Goal: Task Accomplishment & Management: Manage account settings

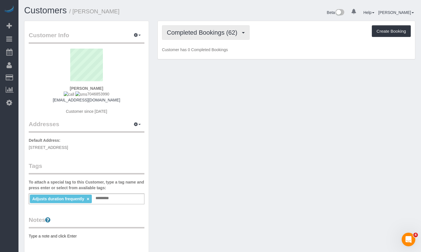
click at [224, 32] on span "Completed Bookings (62)" at bounding box center [203, 32] width 73 height 7
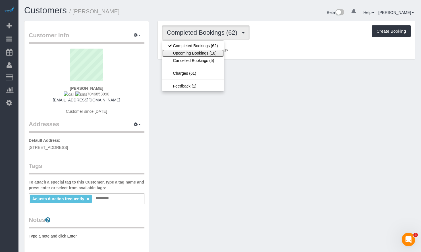
click at [212, 54] on link "Upcoming Bookings (18)" at bounding box center [192, 52] width 61 height 7
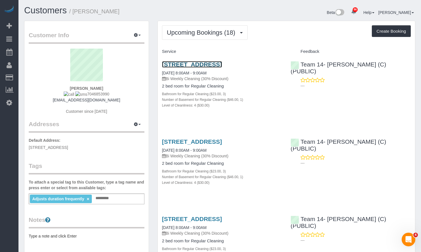
click at [222, 62] on link "1919 North Winchester Ave., Chicago, IL 60622" at bounding box center [192, 64] width 60 height 7
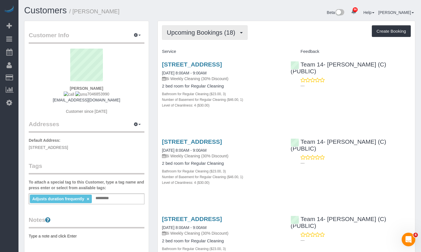
click at [228, 35] on span "Upcoming Bookings (18)" at bounding box center [202, 32] width 71 height 7
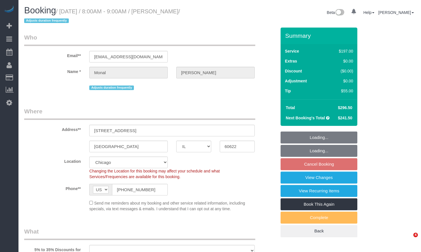
select select "IL"
select select "number:1"
select select "number:58"
select select "number:139"
select select "number:106"
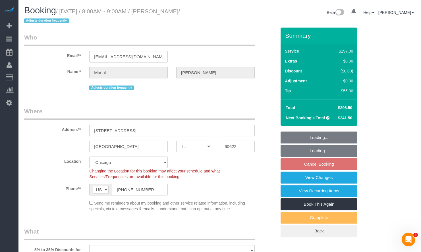
select select "object:1046"
select select "512"
select select "3"
select select "1"
select select "4"
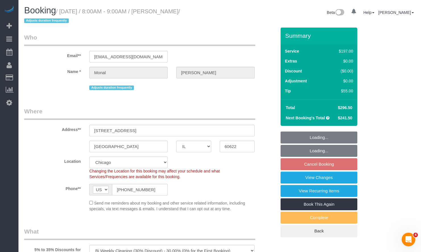
select select "spot1"
select select "object:1197"
select select "3"
select select "1"
select select "4"
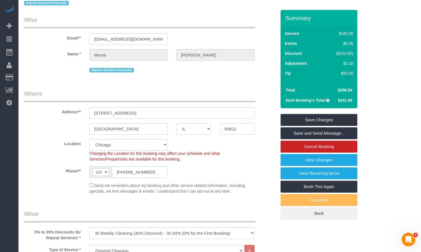
scroll to position [15, 0]
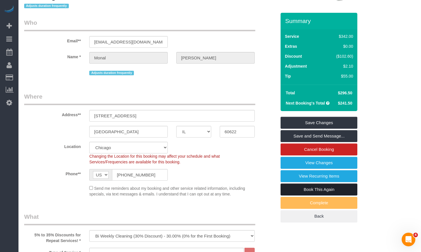
click at [339, 190] on link "Book This Again" at bounding box center [318, 189] width 77 height 12
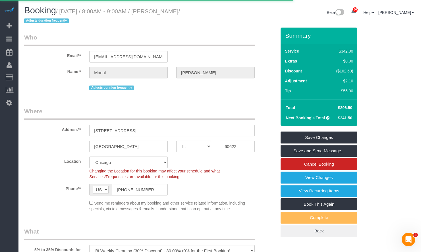
select select "IL"
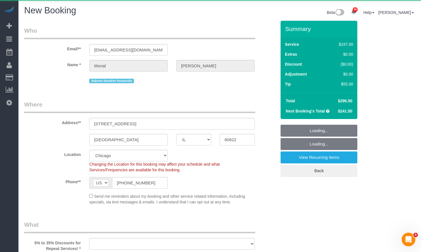
select select "object:1932"
select select "number:1"
select select "number:58"
select select "number:139"
select select "number:106"
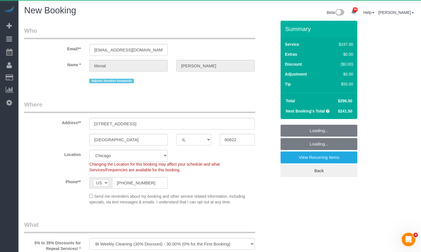
select select "object:2163"
select select "512"
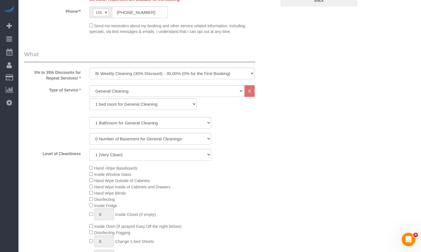
scroll to position [181, 0]
click at [181, 72] on select "One Time Cleaning Weekly Cleaning (35% Discount) - 35.00% (0% for the First Boo…" at bounding box center [171, 74] width 165 height 12
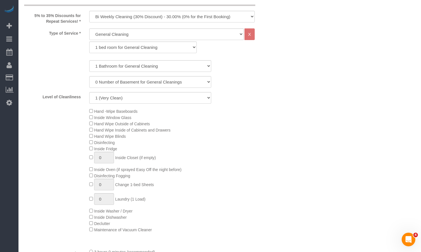
scroll to position [153, 0]
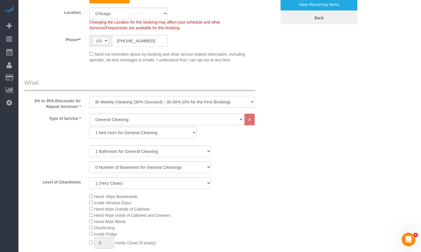
click at [148, 100] on select "One Time Cleaning Weekly Cleaning (35% Discount) - 35.00% (0% for the First Boo…" at bounding box center [171, 102] width 165 height 12
click at [146, 105] on select "One Time Cleaning Weekly Cleaning (35% Discount) - 35.00% (0% for the First Boo…" at bounding box center [171, 102] width 165 height 12
select select "object:2248"
click at [89, 96] on select "One Time Cleaning Weekly Cleaning (35% Discount) - 35.00% (0% for the First Boo…" at bounding box center [171, 102] width 165 height 12
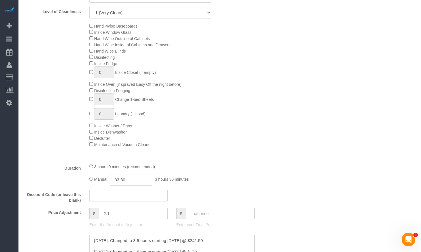
scroll to position [437, 0]
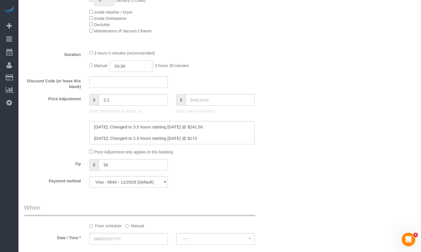
drag, startPoint x: 135, startPoint y: 70, endPoint x: 102, endPoint y: 66, distance: 33.7
click at [102, 66] on div "Manual 03:30 3 hours 30 minutes" at bounding box center [171, 66] width 165 height 12
type input "02:30"
click at [299, 75] on div "Who Email** monalp03@gmail.com Name * Monal Patel Adjusts duration frequently W…" at bounding box center [219, 172] width 391 height 1177
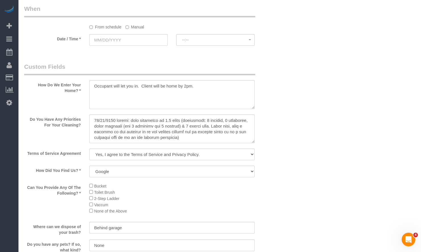
scroll to position [664, 0]
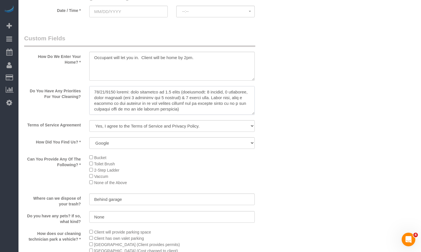
click at [204, 109] on textarea at bounding box center [171, 100] width 165 height 29
click at [91, 93] on textarea at bounding box center [171, 100] width 165 height 29
drag, startPoint x: 199, startPoint y: 108, endPoint x: 64, endPoint y: 89, distance: 135.5
click at [64, 89] on div "Do You Have Any Priorities For Your Cleaning?" at bounding box center [150, 101] width 260 height 30
click at [127, 99] on textarea at bounding box center [171, 100] width 165 height 29
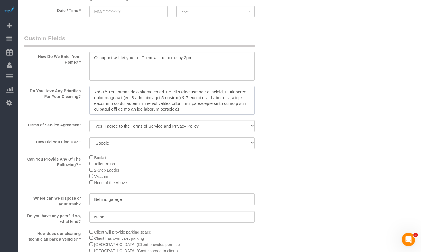
click at [95, 92] on textarea at bounding box center [171, 100] width 165 height 29
click at [124, 92] on textarea at bounding box center [171, 100] width 165 height 29
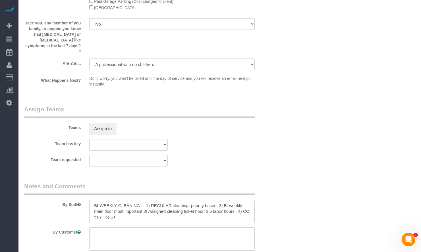
scroll to position [960, 0]
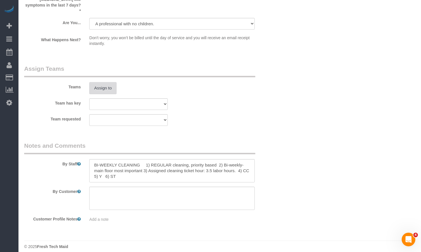
type textarea "** 10/6/2025 - FOR THIS COUNTS CLEANING - Client will share you their own list …"
click at [105, 82] on button "Assign to" at bounding box center [102, 88] width 27 height 12
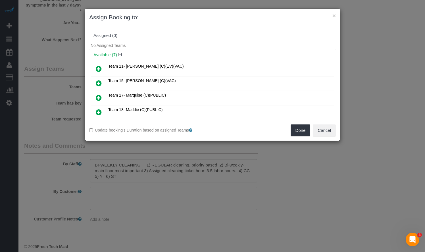
click at [97, 97] on icon at bounding box center [99, 97] width 6 height 7
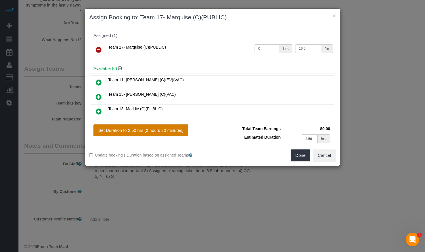
click at [157, 129] on button "Set Duration to 2.50 hrs (2 hours 30 minutes)" at bounding box center [140, 130] width 95 height 12
type input "2.50"
click at [302, 156] on button "Done" at bounding box center [301, 155] width 20 height 12
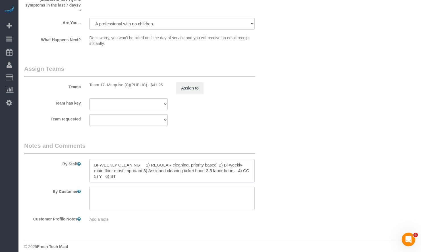
click at [185, 169] on textarea at bounding box center [171, 170] width 165 height 23
paste textarea "COUNTS CLEANING 1) COUNTS cleaning 2) Client wants us to follow the COUNTS Clea…"
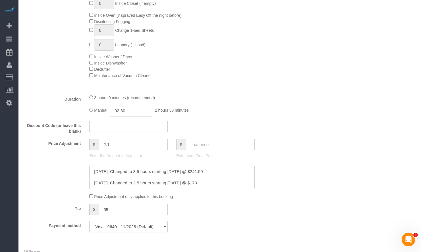
scroll to position [506, 0]
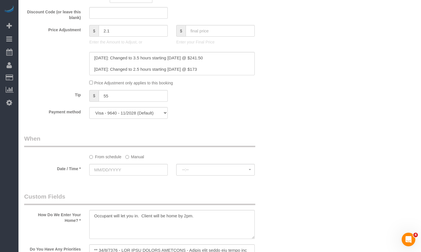
type textarea "COUNTS CLEANING 1) COUNTS cleaning 2) Client wants us to follow the COUNTS Clea…"
click at [139, 156] on label "Manual" at bounding box center [134, 156] width 19 height 8
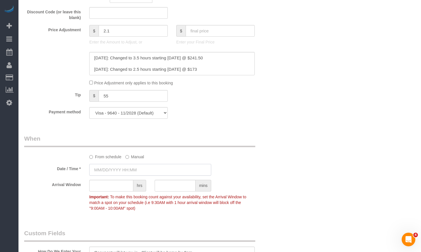
click at [136, 171] on input "text" at bounding box center [150, 170] width 122 height 12
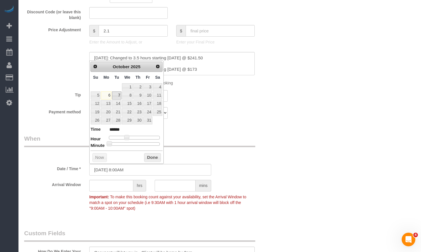
click at [119, 98] on link "7" at bounding box center [116, 95] width 9 height 8
type input "[DATE] 8:00AM"
click at [148, 157] on button "Done" at bounding box center [152, 157] width 17 height 9
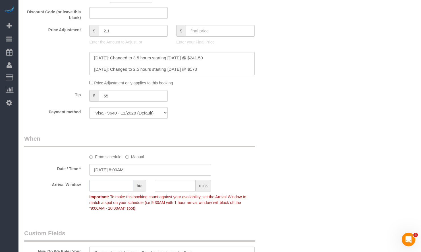
click at [118, 187] on input "text" at bounding box center [111, 186] width 44 height 12
type input "1"
click at [333, 141] on div "Who Email** monalp03@gmail.com Name * Monal Patel Adjusts duration frequently W…" at bounding box center [219, 122] width 391 height 1214
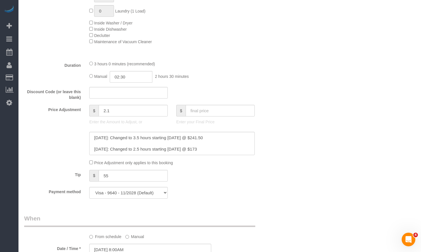
scroll to position [454, 0]
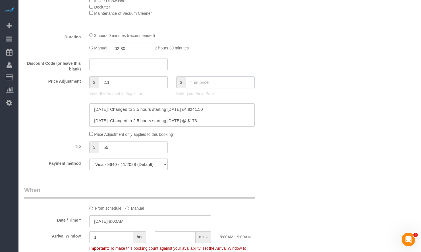
click at [206, 80] on input "text" at bounding box center [219, 82] width 69 height 12
type input "0"
click at [356, 116] on div "Who Email** monalp03@gmail.com Name * Monal Patel Adjusts duration frequently W…" at bounding box center [219, 173] width 391 height 1214
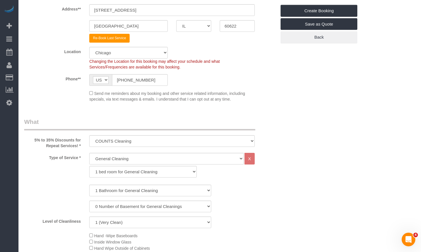
scroll to position [0, 0]
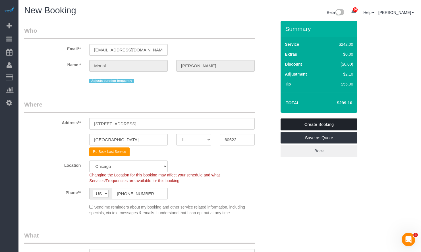
type input "-242"
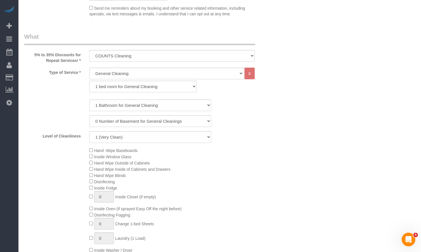
scroll to position [398, 0]
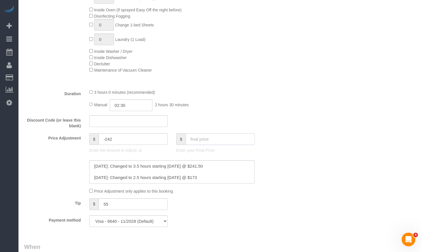
click at [213, 140] on input "text" at bounding box center [219, 139] width 69 height 12
type input "0"
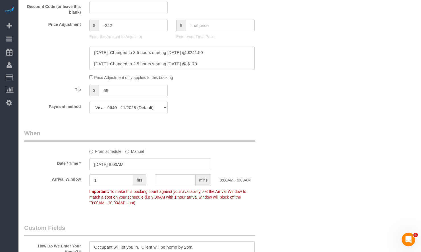
drag, startPoint x: 110, startPoint y: 90, endPoint x: 89, endPoint y: 91, distance: 21.3
click at [90, 91] on div "$ 55" at bounding box center [128, 91] width 78 height 12
type input "0"
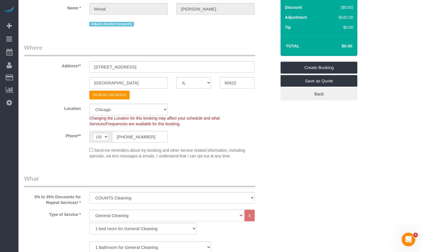
scroll to position [0, 0]
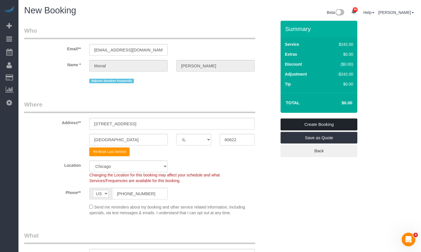
click at [315, 126] on link "Create Booking" at bounding box center [318, 124] width 77 height 12
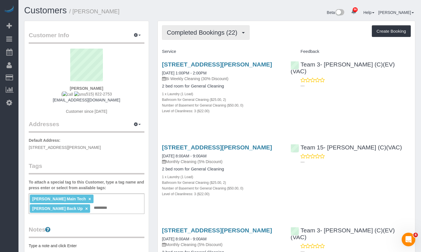
click at [199, 27] on button "Completed Bookings (22)" at bounding box center [205, 32] width 87 height 14
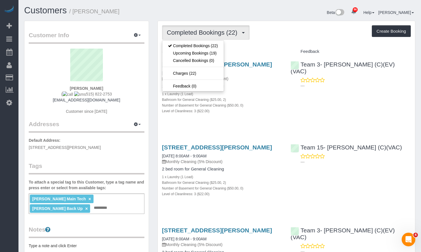
click at [271, 32] on div "Completed Bookings (22) Completed Bookings (22) Upcoming Bookings (19) Cancelle…" at bounding box center [286, 32] width 248 height 14
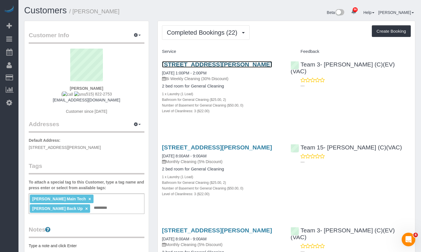
click at [244, 65] on link "[STREET_ADDRESS][PERSON_NAME]" at bounding box center [217, 64] width 110 height 7
drag, startPoint x: 189, startPoint y: 72, endPoint x: 160, endPoint y: 62, distance: 30.0
click at [160, 62] on div "2303 N Leavitt St Unit 3, Chicago, IL 60647 09/23/2025 1:00PM - 2:00PM Bi Weekl…" at bounding box center [222, 90] width 129 height 69
copy link "[STREET_ADDRESS][PERSON_NAME]"
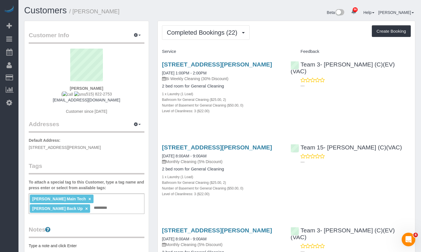
copy link "[STREET_ADDRESS][PERSON_NAME]"
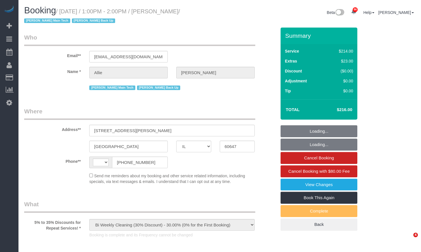
select select "IL"
select select "512"
select select "2"
select select "3"
select select "number:1"
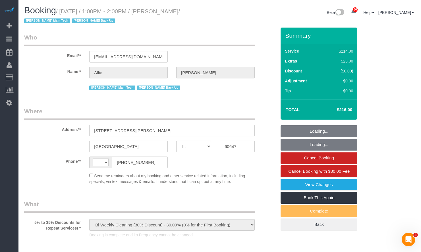
select select "number:58"
select select "number:139"
select select "number:106"
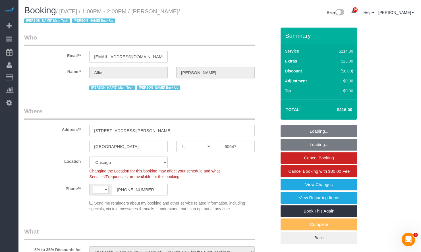
scroll to position [85, 0]
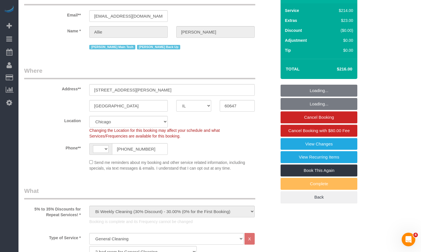
select select "object:1206"
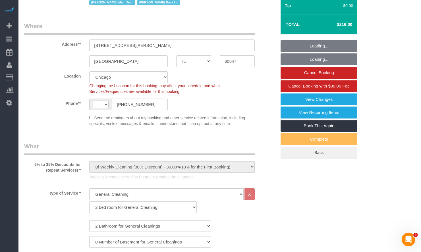
select select "string:US"
select select "string:fspay-1b51ec6b-3e21-4db8-b9b6-338cbd8a13fe"
select select "2"
select select "3"
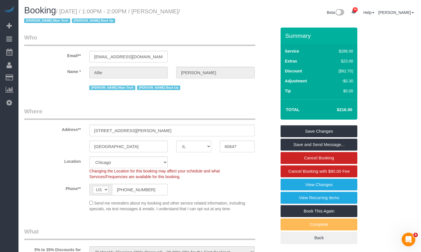
scroll to position [57, 0]
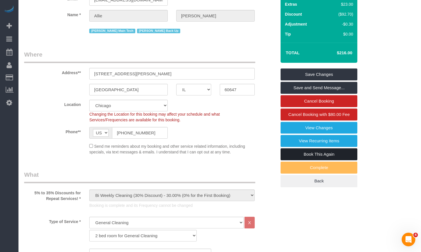
click at [335, 154] on link "Book This Again" at bounding box center [318, 154] width 77 height 12
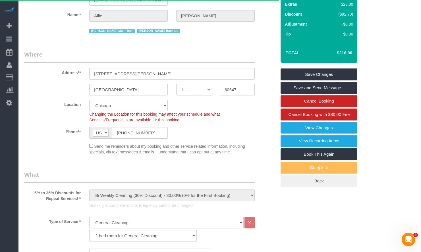
select select "IL"
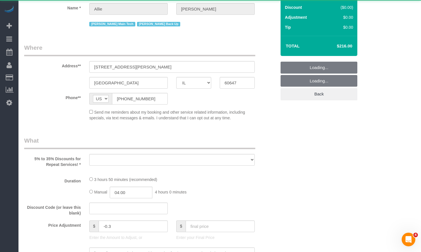
scroll to position [142, 0]
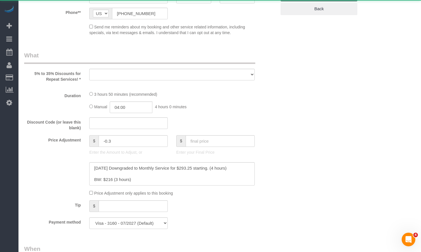
select select "512"
select select "2"
select select "3"
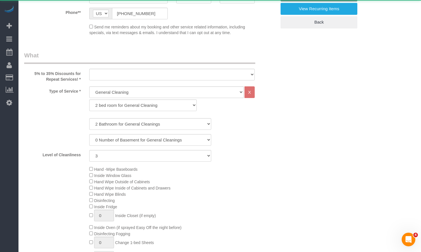
select select "object:2098"
select select "number:1"
select select "number:58"
select select "number:139"
select select "number:106"
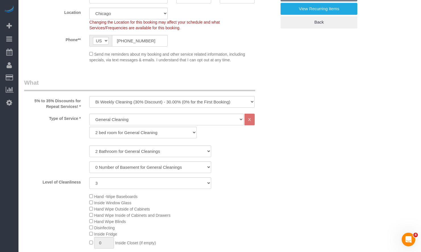
select select "object:2186"
select select "2"
select select "3"
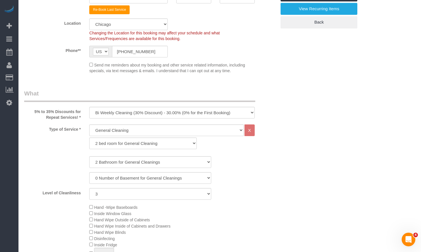
scroll to position [170, 0]
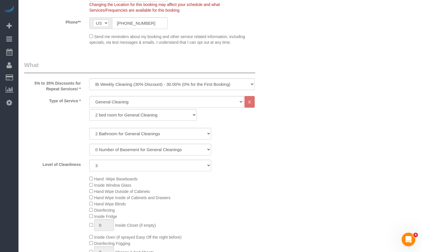
select select "object:2267"
select select "2"
select select "3"
click at [210, 86] on select "One Time Cleaning Weekly Cleaning (35% Discount) - 35.00% (0% for the First Boo…" at bounding box center [171, 84] width 165 height 12
select select "object:2271"
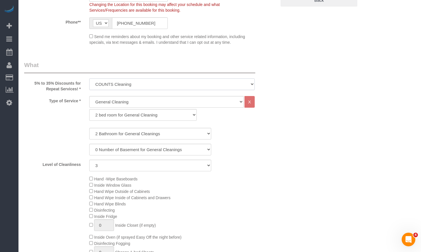
click at [89, 78] on select "One Time Cleaning Weekly Cleaning (35% Discount) - 35.00% (0% for the First Boo…" at bounding box center [171, 84] width 165 height 12
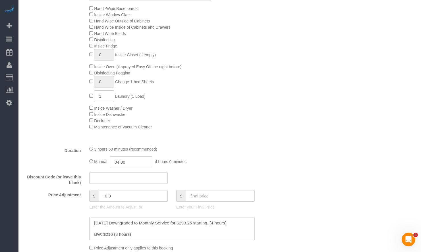
scroll to position [454, 0]
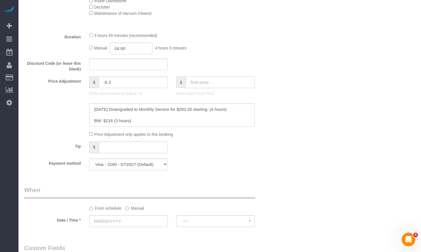
click at [207, 84] on input "text" at bounding box center [219, 82] width 69 height 12
type input "0"
click at [358, 137] on div "Who Email** harringtonallie1@gmail.com Name * Allie Harrington Corrina Main Tec…" at bounding box center [219, 154] width 391 height 1177
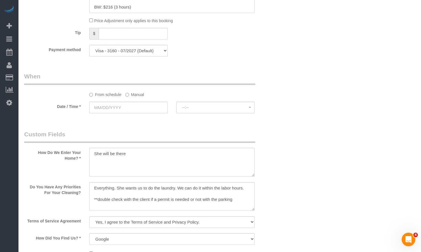
click at [131, 93] on label "Manual" at bounding box center [134, 94] width 19 height 8
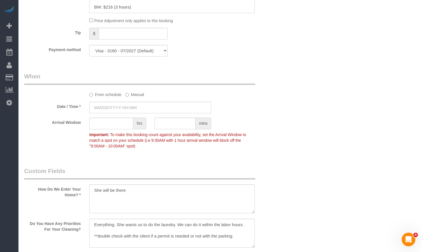
type input "-309"
click at [127, 112] on input "text" at bounding box center [150, 108] width 122 height 12
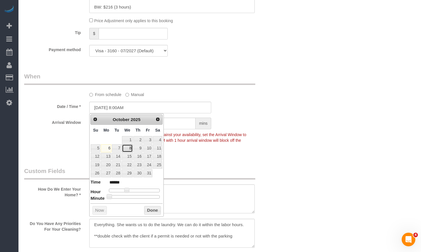
click at [130, 149] on link "8" at bounding box center [127, 148] width 11 height 8
type input "10/08/2025 8:00AM"
click at [152, 212] on button "Done" at bounding box center [152, 210] width 17 height 9
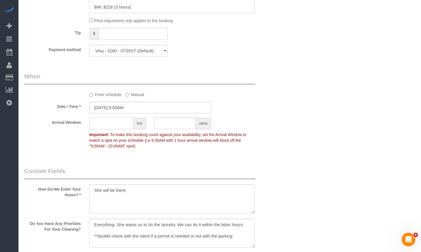
click at [128, 122] on input "text" at bounding box center [111, 124] width 44 height 12
type input "1"
drag, startPoint x: 340, startPoint y: 139, endPoint x: 346, endPoint y: 141, distance: 7.1
click at [347, 141] on div "Who Email** [EMAIL_ADDRESS][DOMAIN_NAME] Name * Allie [PERSON_NAME] Main Tech […" at bounding box center [219, 60] width 391 height 1214
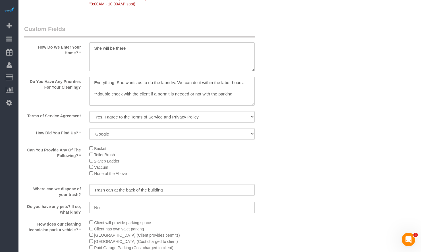
scroll to position [738, 0]
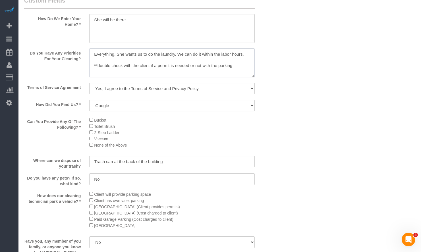
click at [176, 71] on textarea at bounding box center [171, 62] width 165 height 29
click at [222, 66] on textarea at bounding box center [171, 62] width 165 height 29
click at [245, 60] on textarea at bounding box center [171, 62] width 165 height 29
click at [93, 54] on textarea at bounding box center [171, 62] width 165 height 29
click at [110, 57] on textarea at bounding box center [171, 62] width 165 height 29
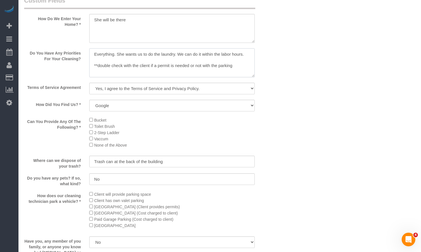
click at [109, 51] on textarea at bounding box center [171, 62] width 165 height 29
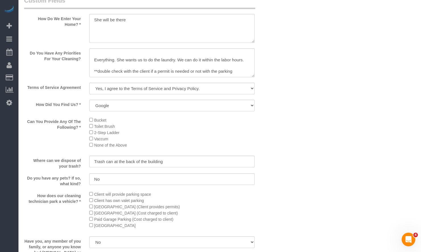
scroll to position [0, 0]
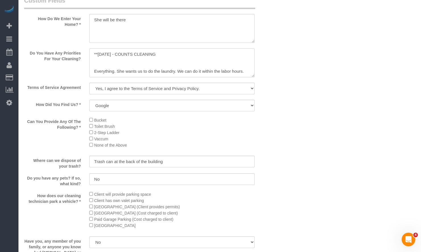
click at [183, 53] on textarea at bounding box center [171, 62] width 165 height 29
paste textarea "I'm happy for you to coordinate, but one item I would really love help with is …"
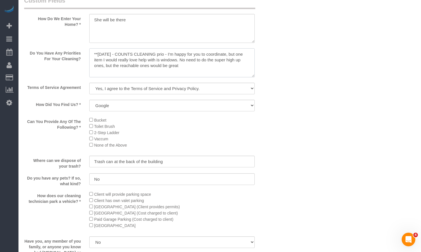
scroll to position [23, 0]
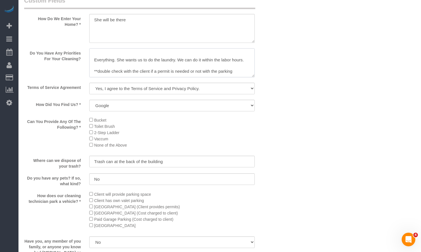
drag, startPoint x: 92, startPoint y: 58, endPoint x: 242, endPoint y: 78, distance: 151.0
click at [242, 78] on div at bounding box center [172, 63] width 174 height 30
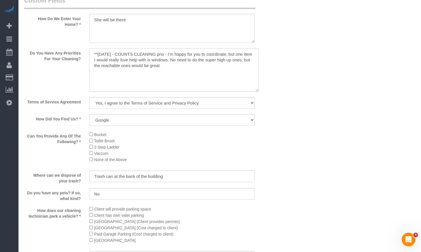
scroll to position [0, 0]
drag, startPoint x: 251, startPoint y: 73, endPoint x: 266, endPoint y: 110, distance: 40.4
click at [258, 92] on textarea at bounding box center [173, 69] width 169 height 43
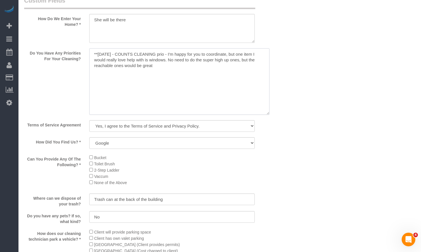
click at [183, 81] on textarea at bounding box center [179, 81] width 180 height 66
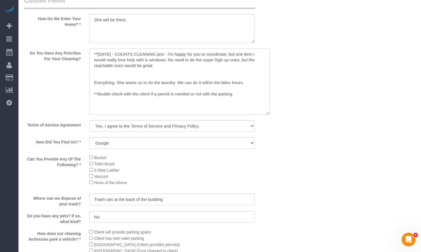
click at [202, 87] on textarea at bounding box center [179, 81] width 180 height 66
click at [145, 82] on textarea at bounding box center [179, 81] width 180 height 66
click at [126, 76] on textarea at bounding box center [179, 81] width 180 height 66
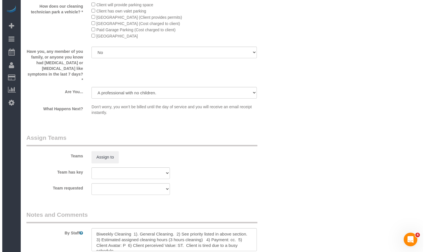
scroll to position [1022, 0]
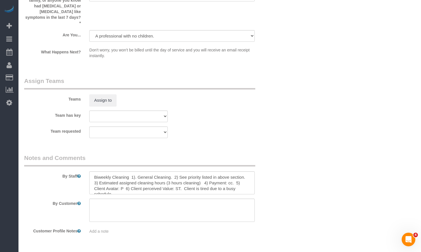
type textarea "**10/7/2025 - COUNTS CLEANING prio - I'm happy for you to coordinate, but one i…"
click at [117, 94] on div "Assign to" at bounding box center [128, 100] width 87 height 12
click at [108, 94] on button "Assign to" at bounding box center [102, 100] width 27 height 12
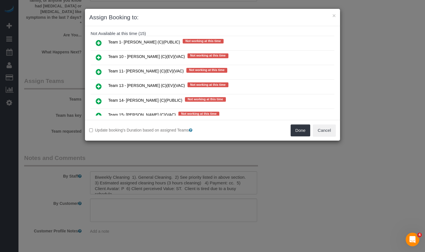
scroll to position [85, 0]
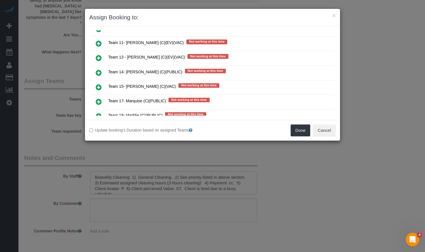
click at [103, 114] on link at bounding box center [98, 116] width 13 height 11
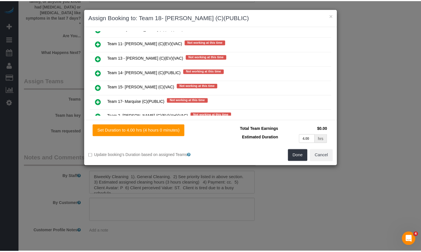
scroll to position [0, 0]
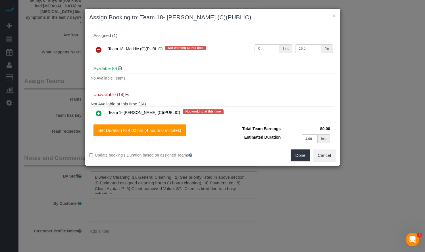
click at [94, 48] on link at bounding box center [98, 49] width 13 height 11
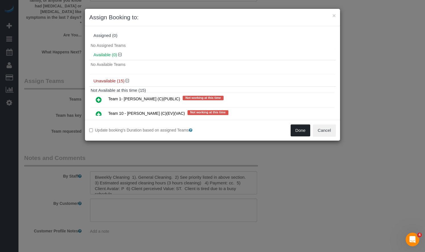
drag, startPoint x: 300, startPoint y: 130, endPoint x: 327, endPoint y: 138, distance: 28.2
click at [325, 146] on div "× Assign Booking to: Assigned (0) No Assigned Teams Available (0) No Available …" at bounding box center [212, 126] width 425 height 252
click at [329, 133] on button "Cancel" at bounding box center [324, 130] width 23 height 12
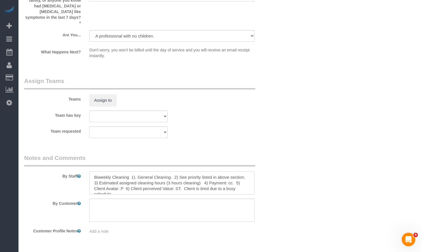
click at [147, 182] on textarea at bounding box center [171, 182] width 165 height 23
click at [224, 181] on textarea at bounding box center [171, 182] width 165 height 23
paste textarea "COUNTS CLEANING 1) COUNTS cleaning 2) Client wants us to follow the COUNTS Clea…"
drag, startPoint x: 139, startPoint y: 175, endPoint x: 184, endPoint y: 170, distance: 45.7
click at [184, 171] on textarea at bounding box center [171, 182] width 165 height 23
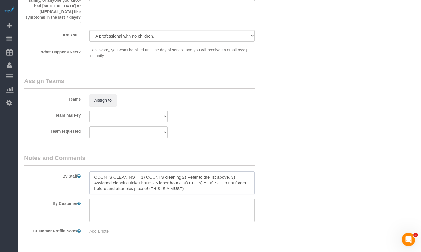
type textarea "COUNTS CLEANING 1) COUNTS cleaning 2) Refer to the list above. 3) Assigned clea…"
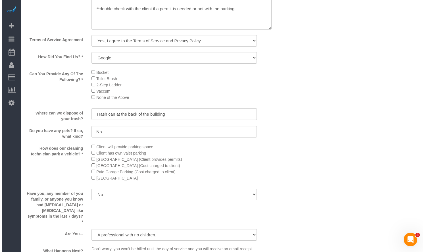
scroll to position [937, 0]
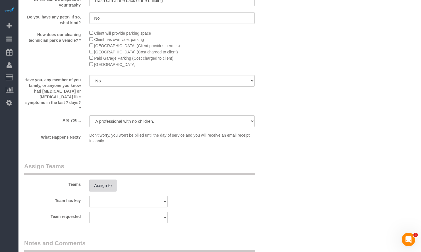
click at [103, 179] on button "Assign to" at bounding box center [102, 185] width 27 height 12
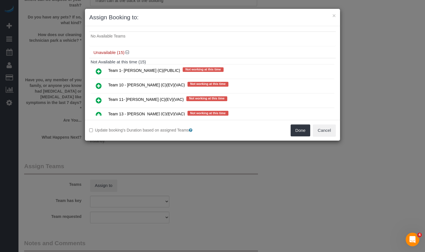
scroll to position [114, 0]
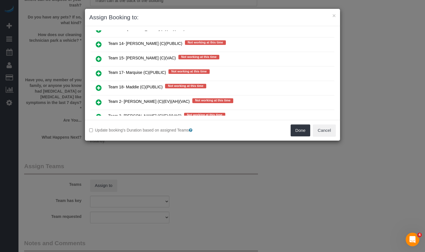
click at [99, 85] on icon at bounding box center [99, 87] width 6 height 7
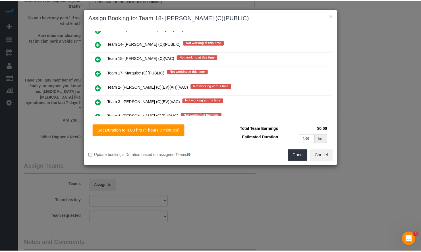
scroll to position [0, 0]
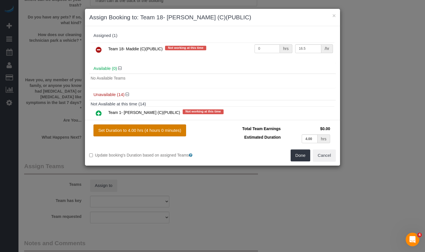
click at [165, 129] on button "Set Duration to 4.00 hrs (4 hours 0 minutes)" at bounding box center [139, 130] width 93 height 12
type input "4.00"
click at [320, 156] on button "Cancel" at bounding box center [324, 155] width 23 height 12
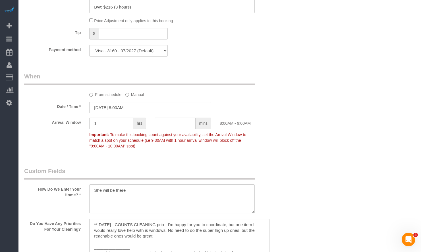
scroll to position [540, 0]
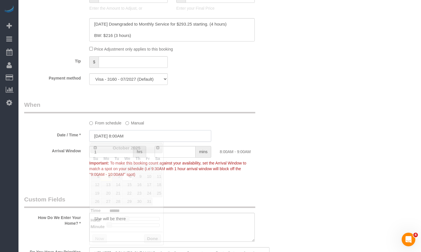
click at [122, 136] on input "10/08/2025 8:00AM" at bounding box center [150, 136] width 122 height 12
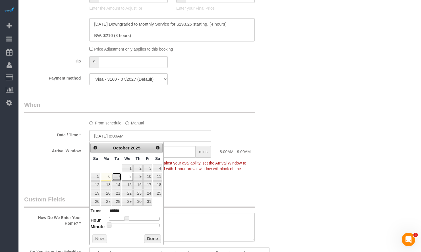
click at [118, 178] on link "7" at bounding box center [116, 177] width 9 height 8
type input "[DATE] 8:00AM"
click at [153, 238] on button "Done" at bounding box center [152, 238] width 17 height 9
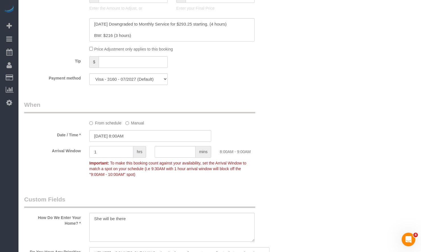
click at [114, 150] on input "1" at bounding box center [111, 152] width 44 height 12
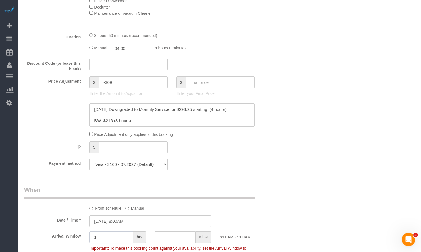
scroll to position [426, 0]
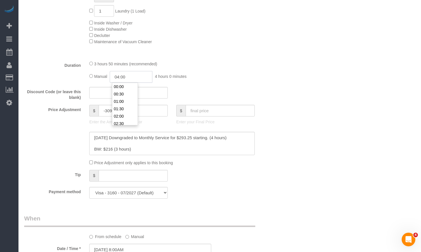
drag, startPoint x: 130, startPoint y: 75, endPoint x: 110, endPoint y: 74, distance: 19.4
click at [115, 74] on input "04:00" at bounding box center [131, 77] width 43 height 12
type input "02:50"
click at [291, 105] on div "Who Email** harringtonallie1@gmail.com Name * Allie Harrington Corrina Main Tec…" at bounding box center [219, 221] width 391 height 1252
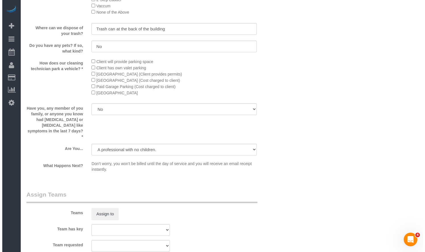
scroll to position [994, 0]
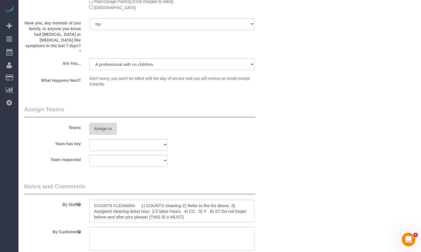
click at [105, 123] on button "Assign to" at bounding box center [102, 129] width 27 height 12
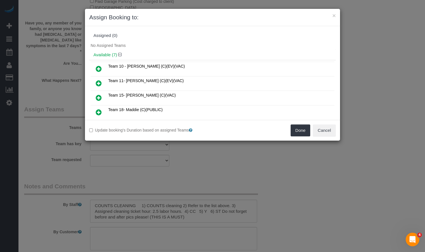
scroll to position [28, 0]
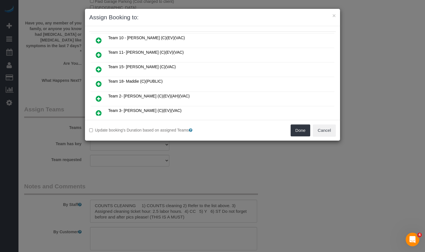
click at [98, 82] on icon at bounding box center [99, 83] width 6 height 7
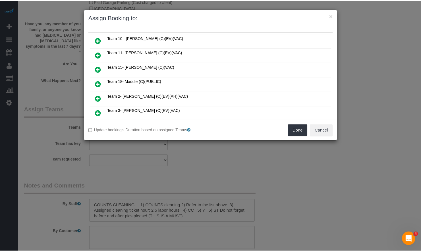
scroll to position [42, 0]
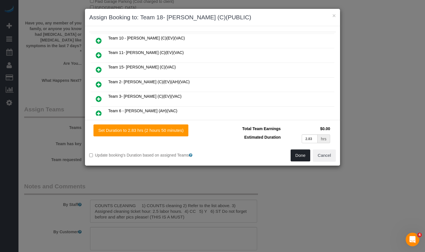
click at [306, 155] on button "Done" at bounding box center [301, 155] width 20 height 12
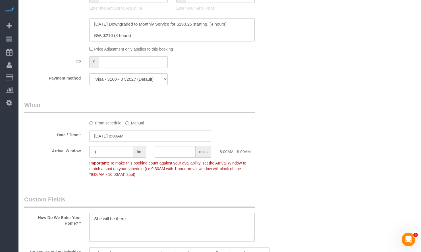
scroll to position [738, 0]
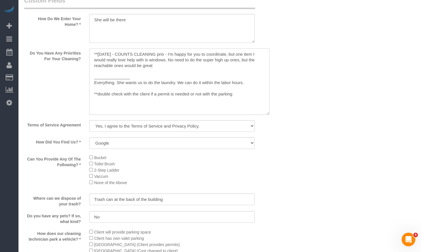
click at [167, 54] on textarea at bounding box center [179, 81] width 180 height 66
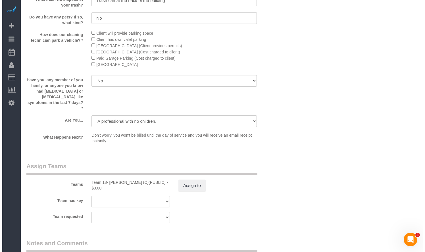
scroll to position [1034, 0]
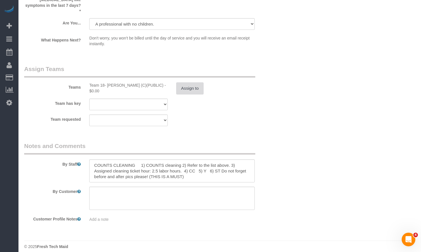
type textarea "**10/7/2025 - COUNTS CLEANING priorities - I'm happy for you to coordinate, but…"
click at [189, 82] on button "Assign to" at bounding box center [189, 88] width 27 height 12
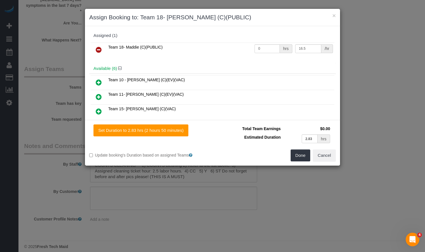
click at [99, 48] on icon at bounding box center [99, 49] width 6 height 7
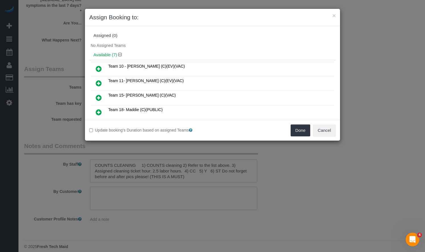
scroll to position [28, 0]
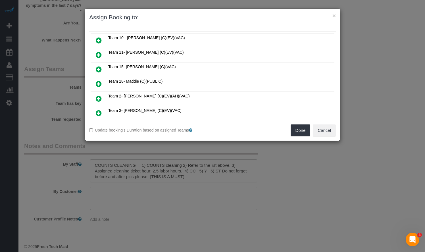
click at [99, 82] on icon at bounding box center [99, 83] width 6 height 7
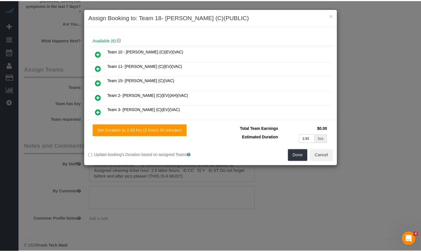
scroll to position [42, 0]
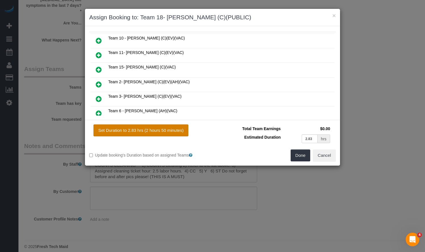
click at [167, 128] on button "Set Duration to 2.83 hrs (2 hours 50 minutes)" at bounding box center [140, 130] width 95 height 12
type input "2.83"
click at [303, 156] on button "Done" at bounding box center [301, 155] width 20 height 12
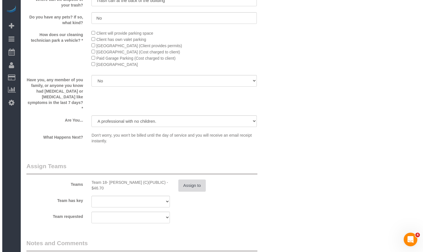
scroll to position [1022, 0]
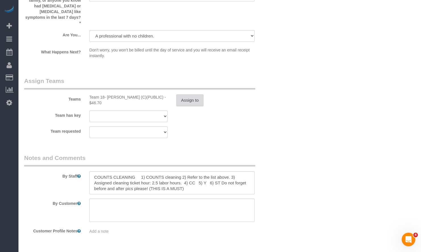
click at [187, 97] on button "Assign to" at bounding box center [189, 100] width 27 height 12
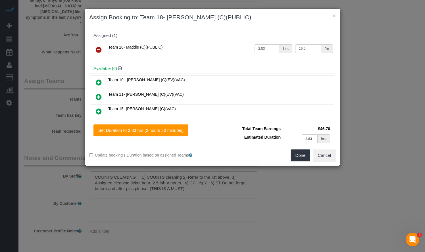
click at [100, 49] on icon at bounding box center [99, 49] width 6 height 7
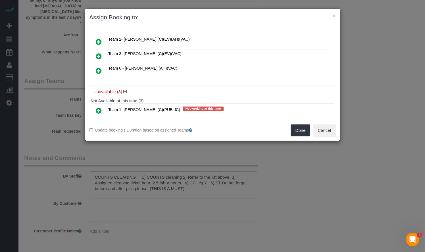
scroll to position [170, 0]
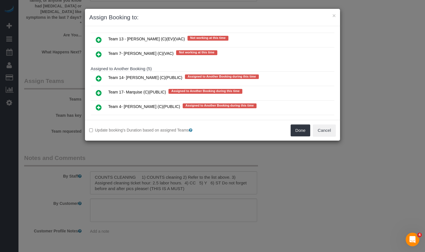
click at [97, 91] on icon at bounding box center [99, 92] width 6 height 7
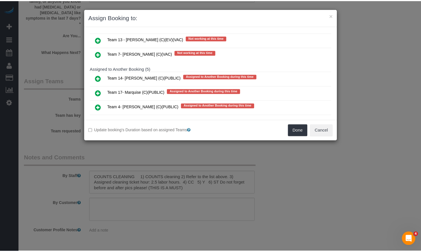
scroll to position [184, 0]
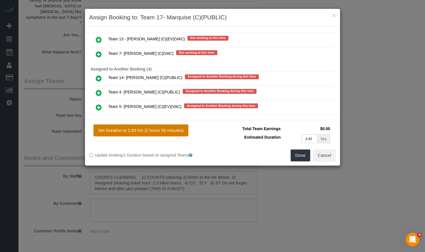
click at [160, 131] on button "Set Duration to 2.83 hrs (2 hours 50 minutes)" at bounding box center [140, 130] width 95 height 12
type input "2.83"
click at [301, 157] on button "Done" at bounding box center [301, 155] width 20 height 12
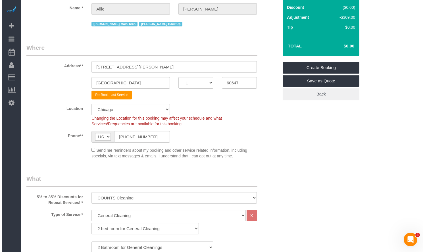
scroll to position [0, 0]
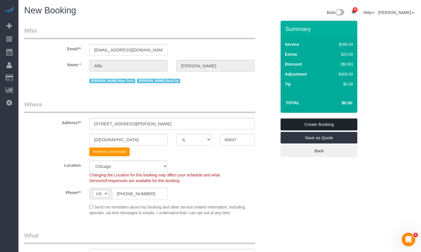
click at [319, 124] on link "Create Booking" at bounding box center [318, 124] width 77 height 12
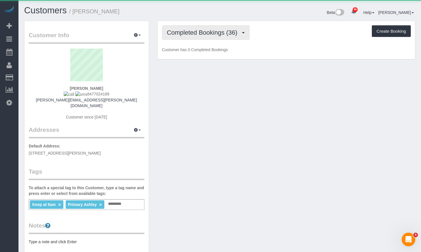
click at [208, 33] on span "Completed Bookings (36)" at bounding box center [203, 32] width 73 height 7
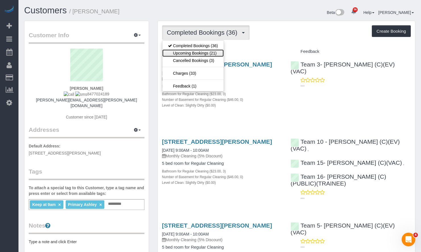
click at [208, 51] on link "Upcoming Bookings (21)" at bounding box center [192, 52] width 61 height 7
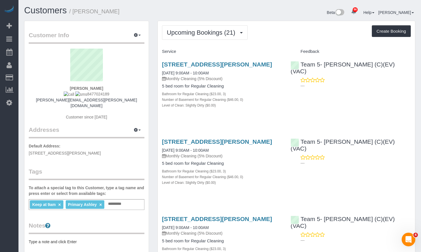
drag, startPoint x: 279, startPoint y: 64, endPoint x: 157, endPoint y: 62, distance: 121.6
click at [158, 62] on div "[STREET_ADDRESS][PERSON_NAME] [DATE] 9:00AM - 10:00AM Monthly Cleaning (5% Disc…" at bounding box center [222, 87] width 129 height 63
click at [275, 30] on div "Upcoming Bookings (21) Completed Bookings (36) Upcoming Bookings (21) Cancelled…" at bounding box center [286, 32] width 248 height 14
click at [267, 19] on div "Beta 86 Your Notifications You have 0 alerts × You have 1 to charge for [DATE] …" at bounding box center [320, 13] width 200 height 15
click at [201, 30] on span "Upcoming Bookings (21)" at bounding box center [202, 32] width 71 height 7
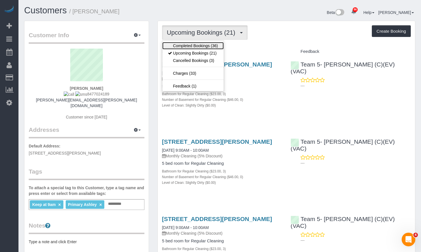
click at [202, 44] on link "Completed Bookings (36)" at bounding box center [192, 45] width 61 height 7
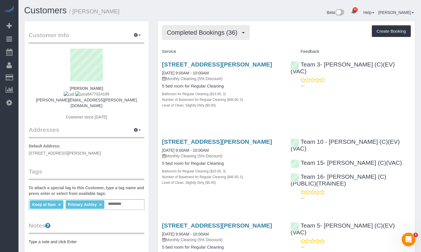
click at [225, 34] on span "Completed Bookings (36)" at bounding box center [203, 32] width 73 height 7
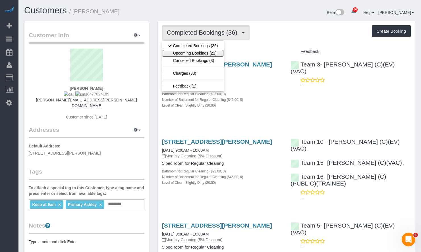
drag, startPoint x: 216, startPoint y: 51, endPoint x: 220, endPoint y: 34, distance: 17.9
click at [216, 51] on link "Upcoming Bookings (21)" at bounding box center [192, 52] width 61 height 7
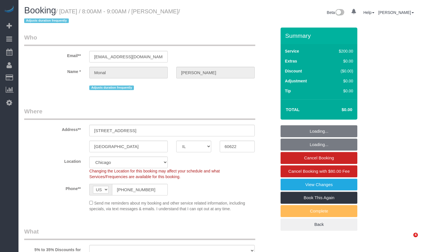
select select "IL"
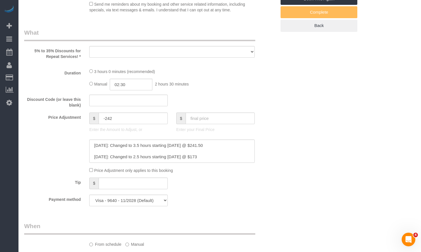
select select "512"
select select "number:1"
select select "number:58"
select select "number:139"
select select "number:106"
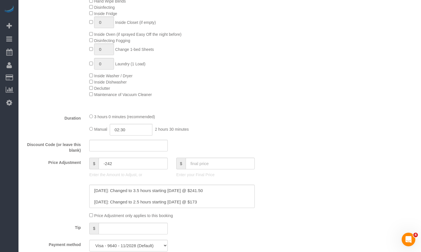
select select "object:1350"
select select "spot1"
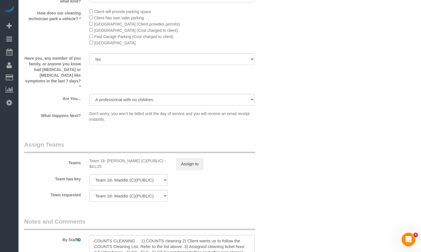
scroll to position [993, 0]
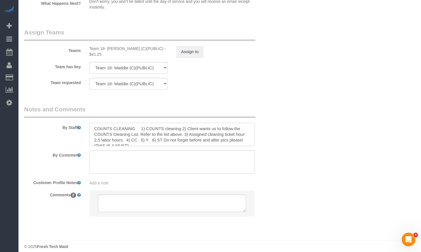
drag, startPoint x: 139, startPoint y: 129, endPoint x: 185, endPoint y: 123, distance: 46.4
click at [185, 123] on textarea at bounding box center [171, 134] width 165 height 23
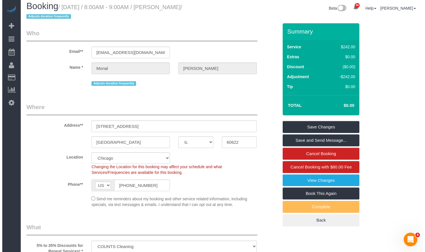
scroll to position [0, 0]
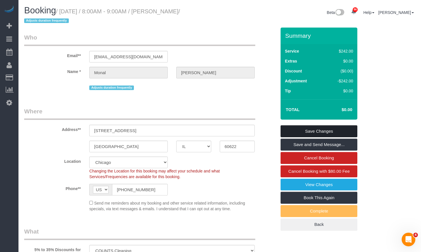
type textarea "COUNTS CLEANING 1) COUNTS cleaning 2) Priorities - Refer to the list above. 3) …"
click at [315, 135] on link "Save Changes" at bounding box center [318, 131] width 77 height 12
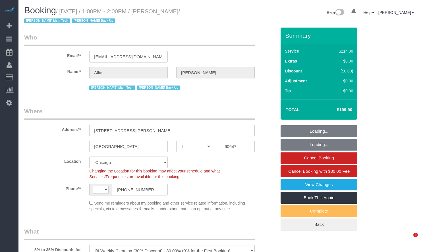
select select "IL"
select select "number:1"
select select "number:58"
select select "number:139"
select select "number:106"
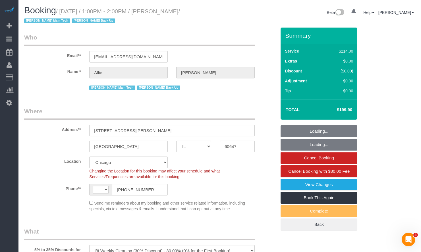
select select "object:803"
select select "string:[GEOGRAPHIC_DATA]"
select select "string:fspay-1b51ec6b-3e21-4db8-b9b6-338cbd8a13fe"
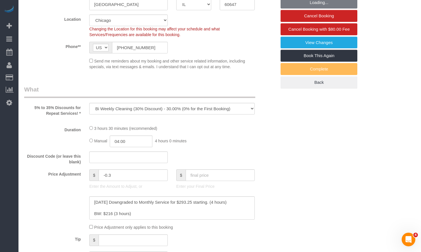
select select "512"
select select "2"
select select "3"
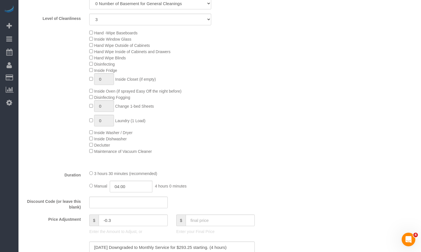
select select "2"
select select "3"
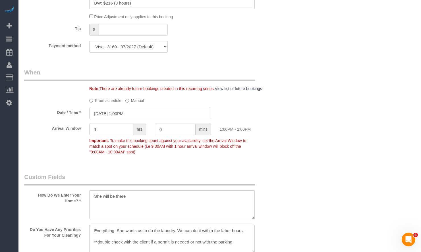
scroll to position [540, 0]
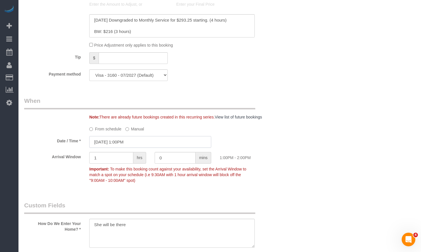
click at [145, 139] on input "[DATE] 1:00PM" at bounding box center [150, 142] width 122 height 12
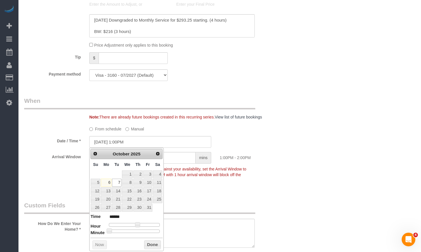
click at [295, 142] on div "Who Email** [EMAIL_ADDRESS][DOMAIN_NAME] Name * Allie [PERSON_NAME] Main Tech […" at bounding box center [219, 113] width 391 height 1250
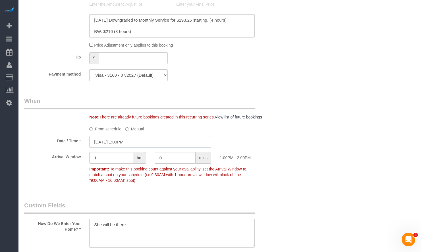
click at [132, 143] on input "[DATE] 1:00PM" at bounding box center [150, 142] width 122 height 12
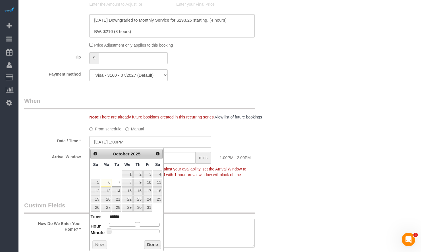
type input "[DATE] 12:00PM"
type input "*******"
type input "[DATE] 10:00AM"
type input "*******"
type input "[DATE] 6:00AM"
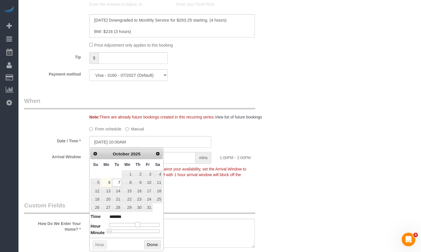
type input "******"
type input "[DATE] 5:00AM"
type input "******"
type input "[DATE] 4:00AM"
type input "******"
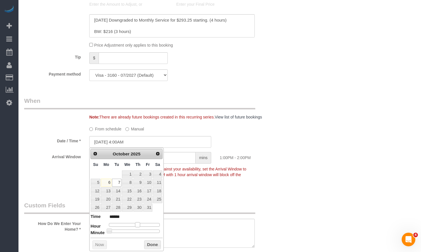
type input "[DATE] 3:00AM"
type input "******"
type input "[DATE] 2:00AM"
type input "******"
type input "[DATE] 1:00AM"
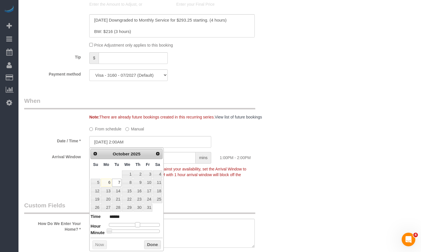
type input "******"
type input "[DATE] 12:00AM"
type input "*******"
type input "[DATE] 1:00AM"
type input "******"
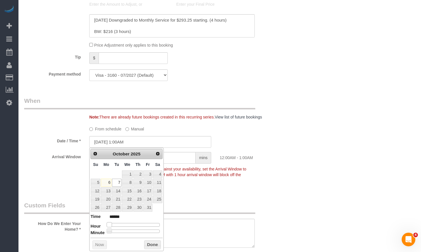
type input "[DATE] 2:00AM"
type input "******"
type input "[DATE] 3:00AM"
type input "******"
type input "[DATE] 4:00AM"
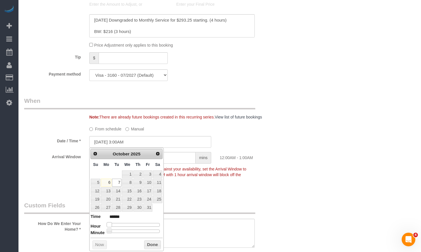
type input "******"
type input "[DATE] 5:00AM"
type input "******"
type input "[DATE] 6:00AM"
type input "******"
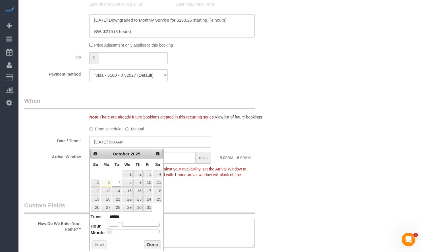
type input "[DATE] 7:00AM"
type input "******"
type input "[DATE] 8:00AM"
type input "******"
drag, startPoint x: 135, startPoint y: 223, endPoint x: 126, endPoint y: 227, distance: 10.3
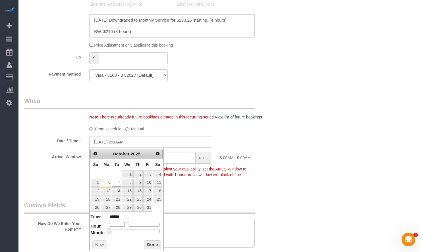
click at [126, 227] on span at bounding box center [126, 224] width 5 height 5
click at [153, 241] on button "Done" at bounding box center [152, 244] width 17 height 9
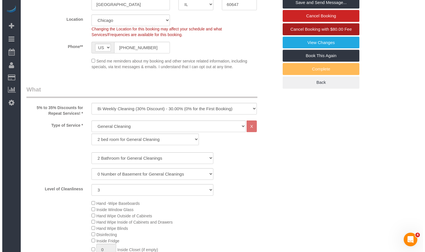
scroll to position [0, 0]
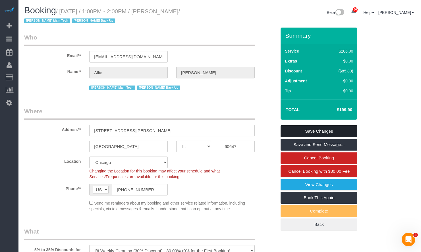
click at [329, 133] on link "Save Changes" at bounding box center [318, 131] width 77 height 12
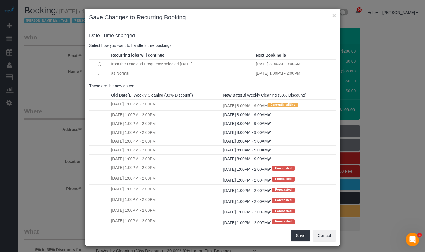
click at [111, 73] on td "as Normal" at bounding box center [182, 73] width 145 height 9
click at [298, 237] on button "Save" at bounding box center [300, 235] width 19 height 12
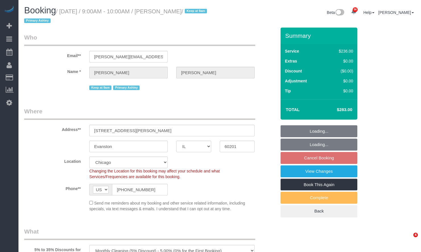
select select "IL"
select select "512"
select select "3"
select select "number:1"
select select "number:65"
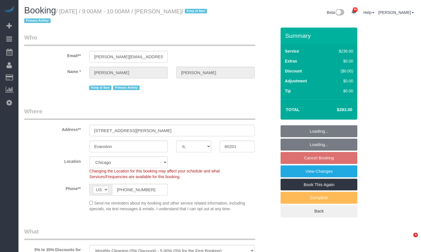
select select "number:139"
select select "number:104"
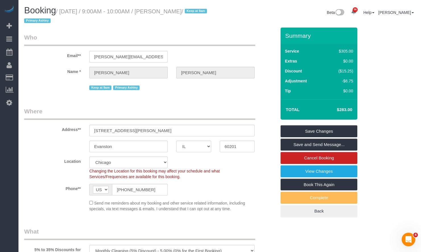
scroll to position [57, 0]
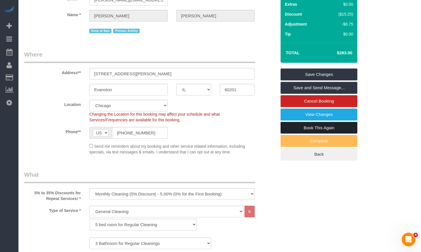
click at [337, 128] on link "Book This Again" at bounding box center [318, 128] width 77 height 12
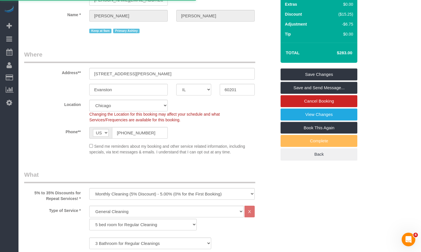
select select "IL"
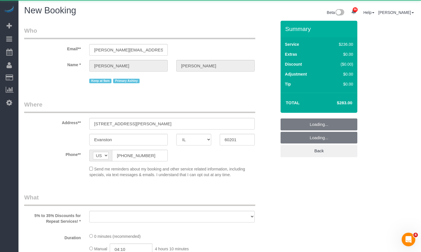
select select "object:2049"
select select "512"
select select "number:1"
select select "number:65"
select select "number:139"
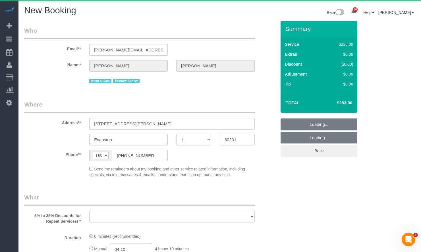
select select "number:104"
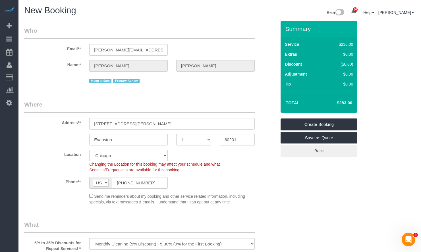
select select "object:2213"
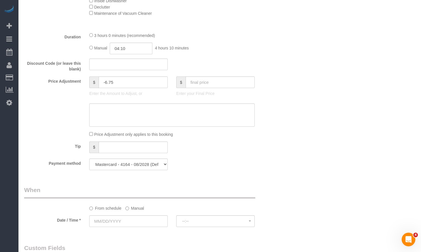
scroll to position [483, 0]
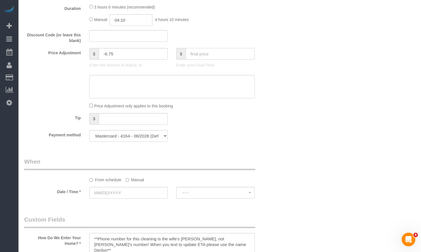
click at [204, 56] on input "text" at bounding box center [219, 54] width 69 height 12
type input "0"
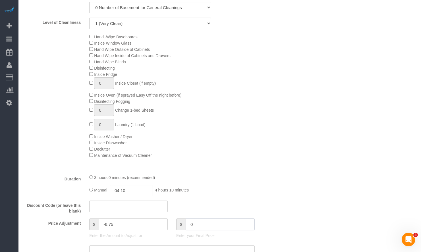
scroll to position [227, 0]
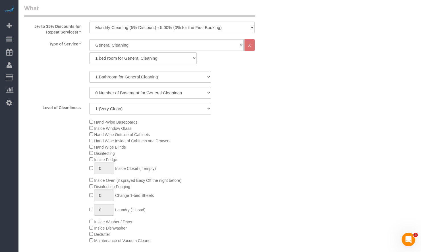
type input "-242"
click at [158, 28] on select "One Time Cleaning Weekly Cleaning (35% Discount) - 35.00% (0% for the First Boo…" at bounding box center [171, 28] width 165 height 12
select select "object:2217"
click at [89, 22] on select "One Time Cleaning Weekly Cleaning (35% Discount) - 35.00% (0% for the First Boo…" at bounding box center [171, 28] width 165 height 12
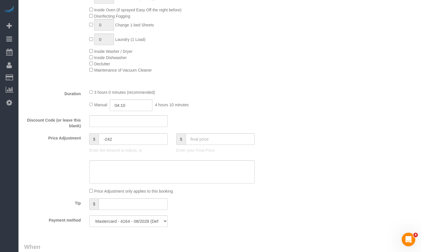
scroll to position [454, 0]
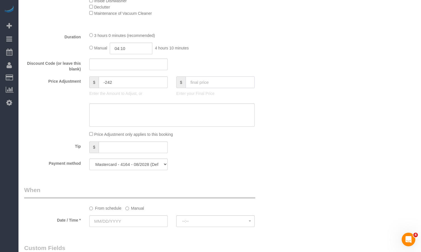
click at [218, 83] on input "text" at bounding box center [219, 82] width 69 height 12
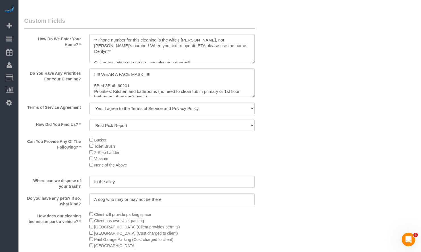
scroll to position [596, 0]
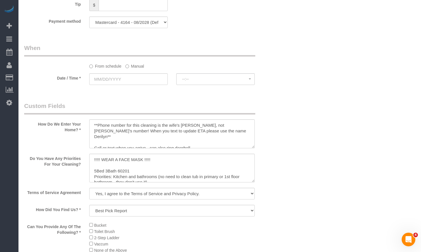
click at [135, 65] on label "Manual" at bounding box center [134, 65] width 19 height 8
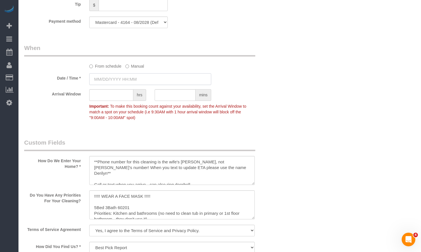
click at [132, 82] on input "text" at bounding box center [150, 79] width 122 height 12
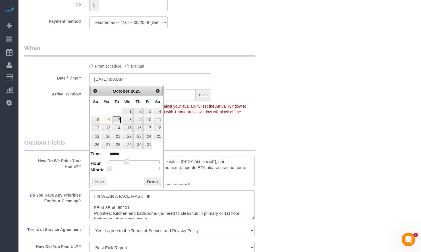
click at [120, 120] on link "7" at bounding box center [116, 120] width 9 height 8
type input "[DATE] 9:00AM"
type input "******"
click at [128, 161] on span at bounding box center [128, 161] width 5 height 5
click at [157, 184] on button "Done" at bounding box center [152, 181] width 17 height 9
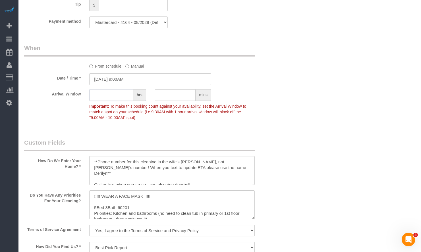
click at [119, 98] on input "text" at bounding box center [111, 95] width 44 height 12
type input "1"
drag, startPoint x: 287, startPoint y: 113, endPoint x: 273, endPoint y: 121, distance: 16.0
click at [286, 114] on div "Who Email** [PERSON_NAME][EMAIL_ADDRESS][PERSON_NAME][DOMAIN_NAME] Name * [PERS…" at bounding box center [219, 31] width 391 height 1214
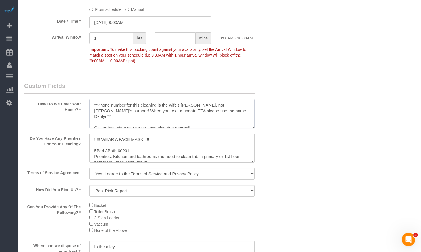
click at [176, 113] on textarea at bounding box center [171, 113] width 165 height 29
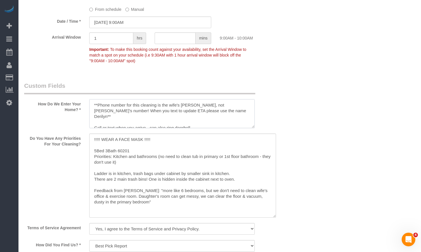
drag, startPoint x: 253, startPoint y: 161, endPoint x: 275, endPoint y: 217, distance: 60.4
click at [275, 217] on textarea at bounding box center [182, 175] width 187 height 84
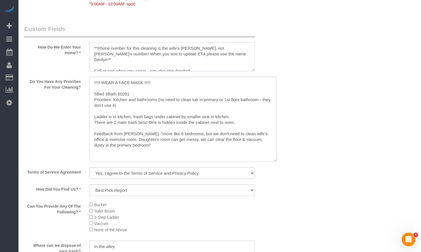
scroll to position [682, 0]
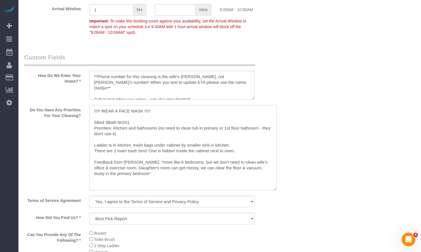
click at [94, 110] on textarea at bounding box center [182, 147] width 187 height 85
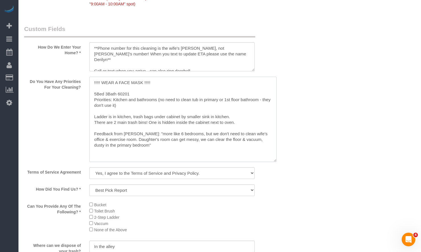
scroll to position [738, 0]
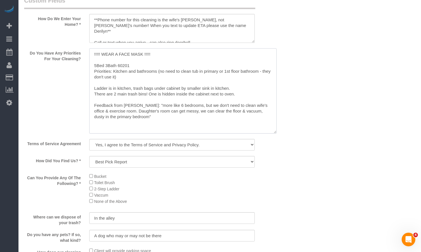
click at [117, 52] on textarea at bounding box center [182, 90] width 187 height 85
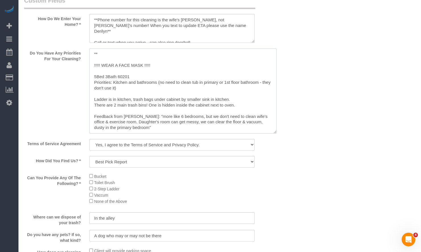
click at [133, 57] on textarea at bounding box center [182, 90] width 187 height 85
click at [127, 61] on textarea at bounding box center [182, 90] width 187 height 85
paste textarea ""COUNTS Cleaning Tasks: Under: -Under bed -Under furniture -Under cabinets -Und…"
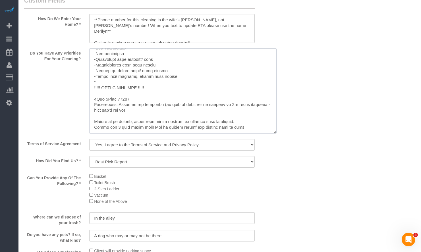
scroll to position [0, 0]
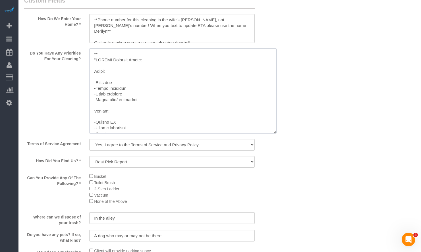
click at [101, 59] on textarea at bounding box center [182, 90] width 187 height 85
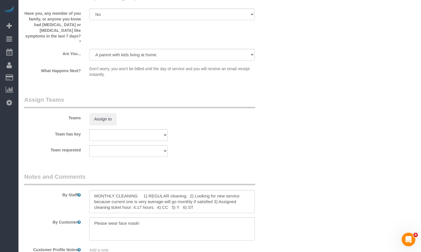
scroll to position [1053, 0]
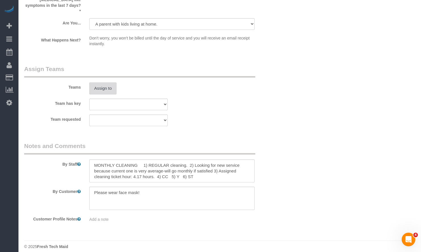
type textarea "** [DATE] "COUNTS Cleaning Tasks: Under: -Under bed -Under furniture -Under cab…"
click at [109, 83] on button "Assign to" at bounding box center [102, 88] width 27 height 12
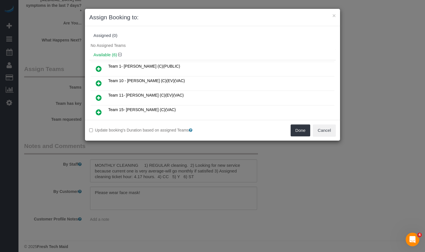
click at [96, 81] on icon at bounding box center [99, 83] width 6 height 7
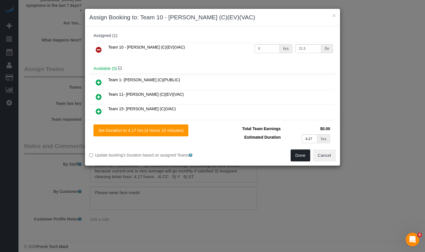
click at [298, 157] on button "Done" at bounding box center [301, 155] width 20 height 12
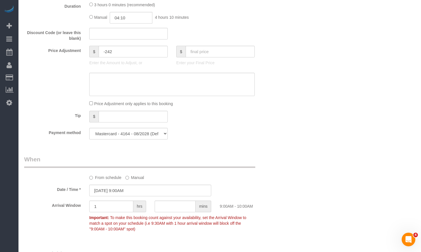
scroll to position [428, 0]
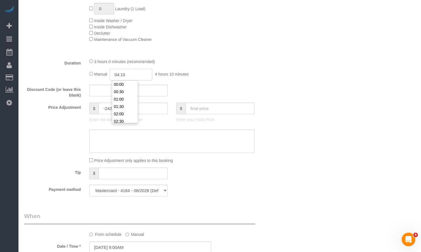
drag, startPoint x: 139, startPoint y: 72, endPoint x: 90, endPoint y: 70, distance: 48.6
click at [95, 71] on div "Manual 04:10 4 hours 10 minutes" at bounding box center [171, 75] width 165 height 12
type input "02:30"
click at [369, 101] on div "Who Email** [PERSON_NAME][EMAIL_ADDRESS][PERSON_NAME][DOMAIN_NAME] Name * [PERS…" at bounding box center [219, 227] width 391 height 1270
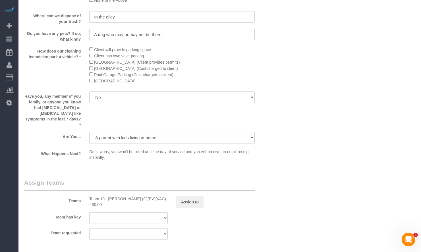
scroll to position [1053, 0]
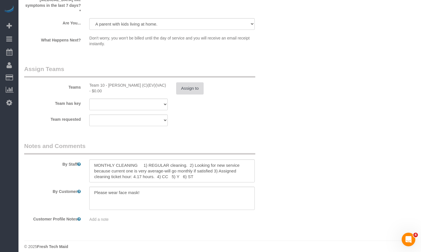
click at [188, 88] on button "Assign to" at bounding box center [189, 88] width 27 height 12
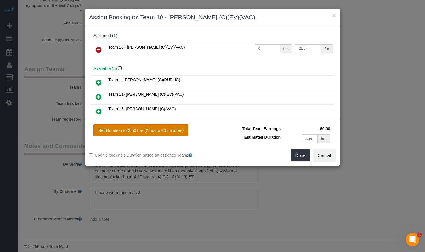
click at [160, 131] on button "Set Duration to 2.50 hrs (2 hours 30 minutes)" at bounding box center [140, 130] width 95 height 12
type input "2.50"
click at [304, 159] on button "Done" at bounding box center [301, 155] width 20 height 12
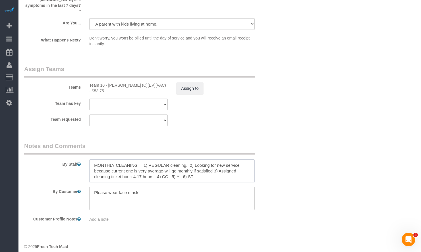
click at [168, 163] on textarea at bounding box center [171, 170] width 165 height 23
paste textarea "COUNTS CLEANING 1) COUNTS cleaning 2) Client wants us to follow the COUNTS Clea…"
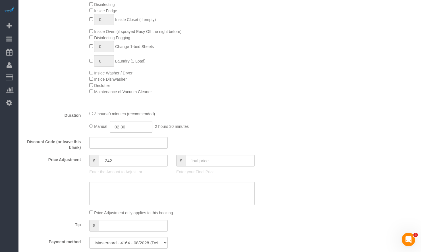
scroll to position [0, 0]
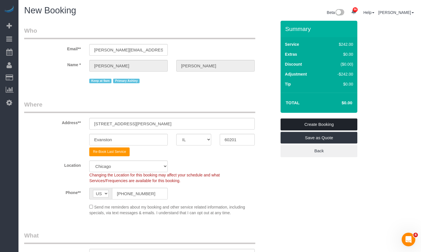
type textarea "COUNTS CLEANING 1) COUNTS cleaning 2) Client wants us to follow the COUNTS Clea…"
click at [333, 124] on link "Create Booking" at bounding box center [318, 124] width 77 height 12
